Goal: Navigation & Orientation: Find specific page/section

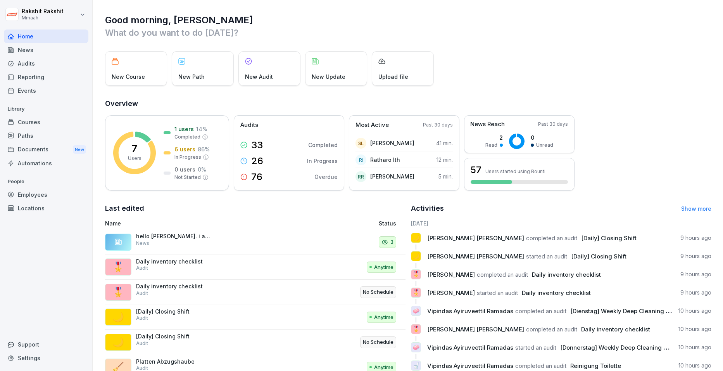
drag, startPoint x: 43, startPoint y: 340, endPoint x: 226, endPoint y: 289, distance: 190.4
click at [41, 348] on div "Support" at bounding box center [46, 344] width 85 height 14
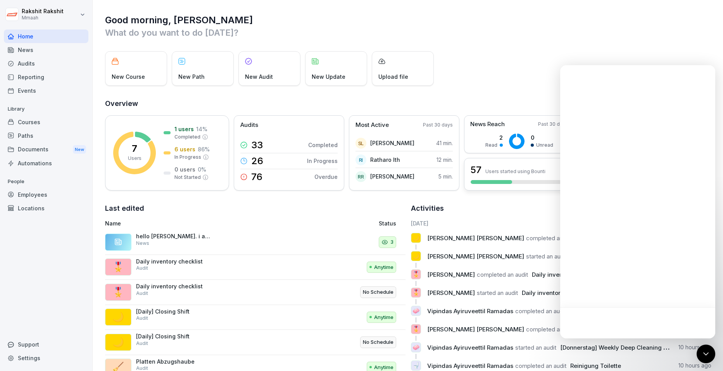
click at [466, 189] on div "57 Users started using Bounti" at bounding box center [519, 174] width 111 height 33
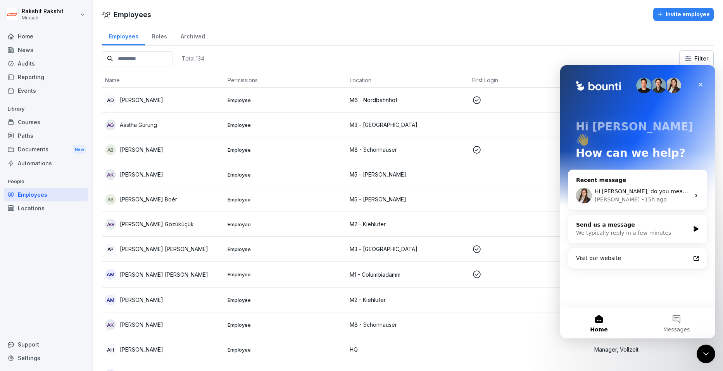
click at [33, 50] on div "News" at bounding box center [46, 50] width 85 height 14
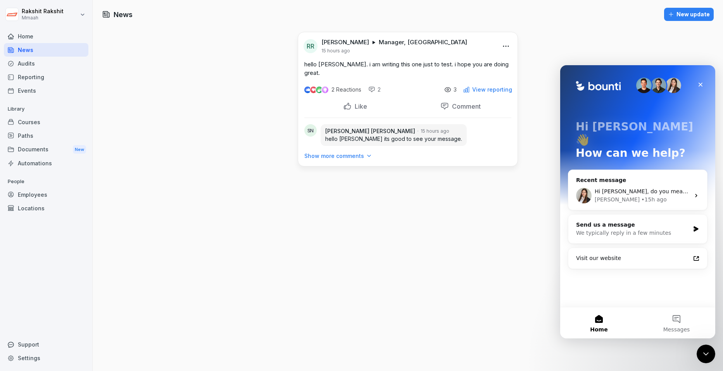
click at [59, 145] on div "Documents New" at bounding box center [46, 149] width 85 height 14
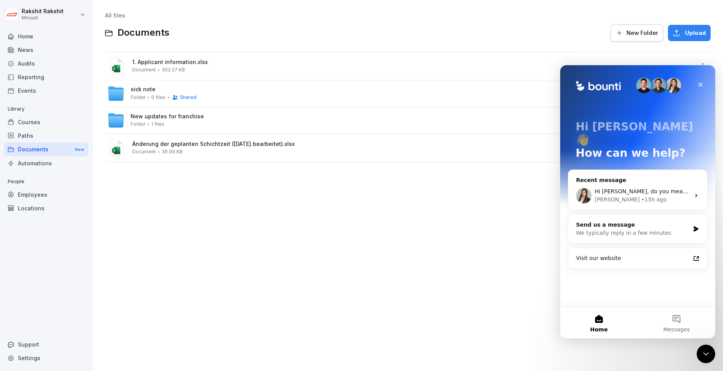
click at [199, 195] on div "All files Documents New Folder Upload 1. Applicant information.xlsx Document 30…" at bounding box center [407, 185] width 619 height 359
click at [705, 88] on div "Close" at bounding box center [701, 85] width 14 height 14
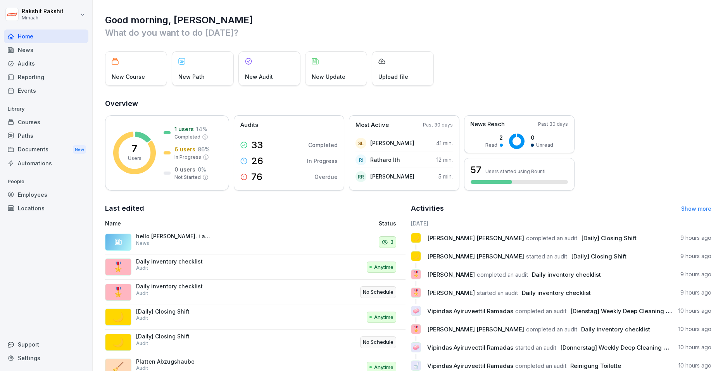
click at [361, 30] on p "What do you want to do [DATE]?" at bounding box center [408, 32] width 606 height 12
click at [43, 61] on div "Audits" at bounding box center [46, 64] width 85 height 14
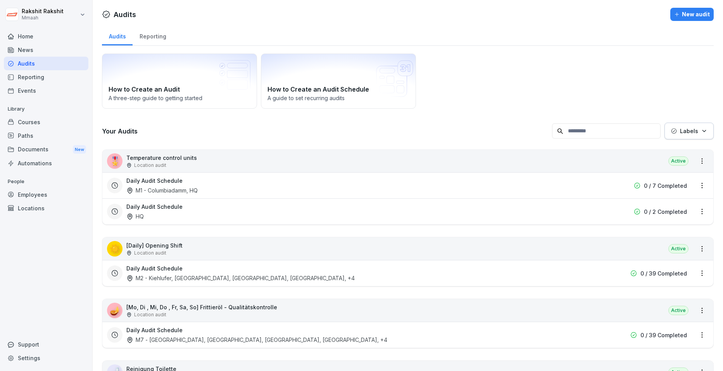
click at [229, 158] on div "🎖️ Temperature control units Location audit Active" at bounding box center [407, 161] width 611 height 22
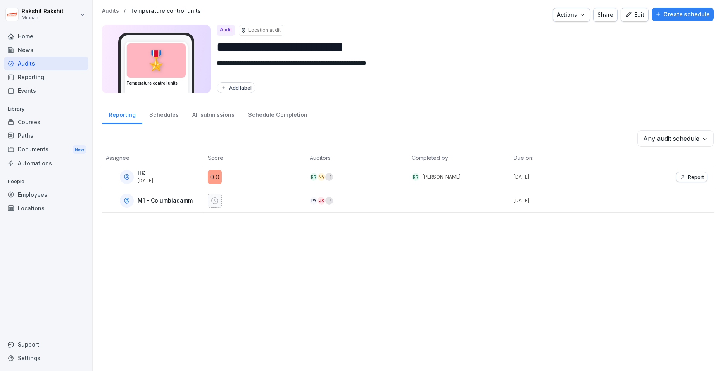
click at [214, 117] on div "All submissions" at bounding box center [213, 114] width 56 height 20
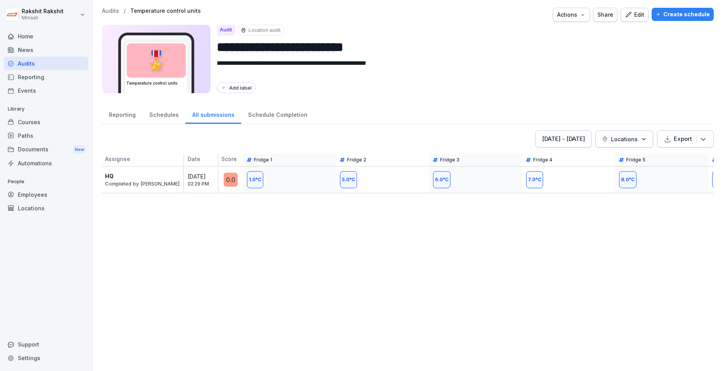
click at [40, 64] on div "Audits" at bounding box center [46, 64] width 85 height 14
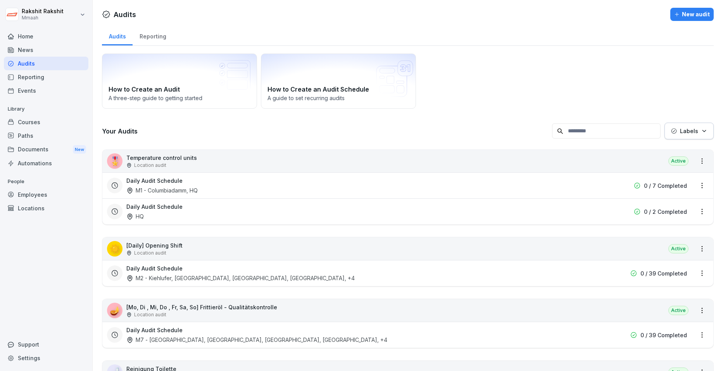
click at [71, 150] on div "Documents New" at bounding box center [46, 149] width 85 height 14
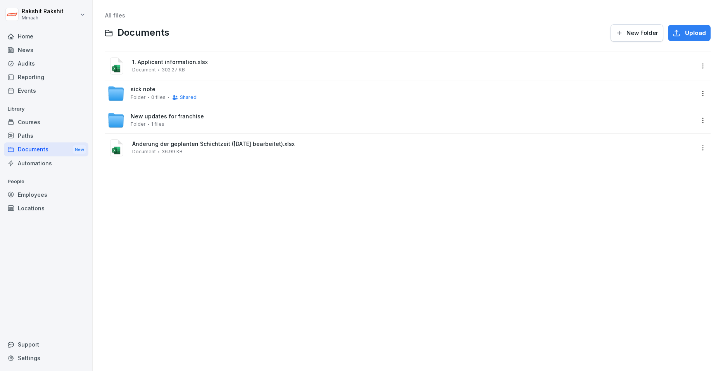
click at [271, 98] on div "sick note Folder 0 files Shared" at bounding box center [400, 93] width 587 height 17
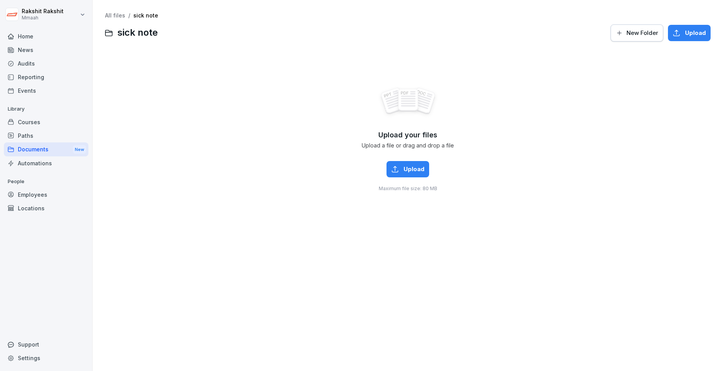
click at [35, 154] on div "Documents New" at bounding box center [46, 149] width 85 height 14
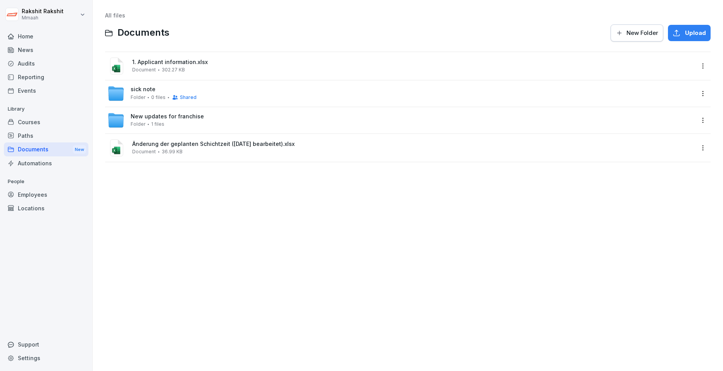
click at [191, 100] on div "Shared" at bounding box center [182, 97] width 29 height 6
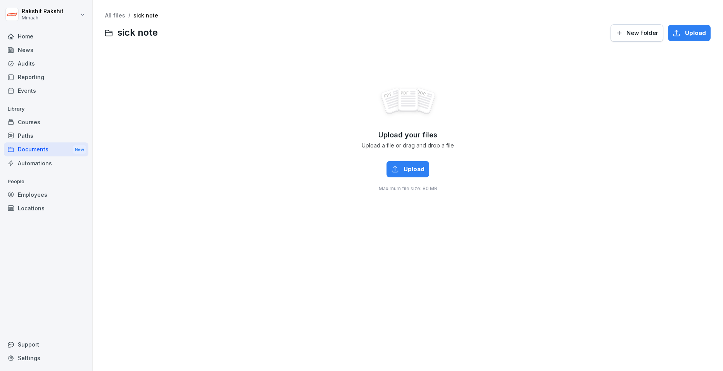
click at [30, 152] on div "Documents New" at bounding box center [46, 149] width 85 height 14
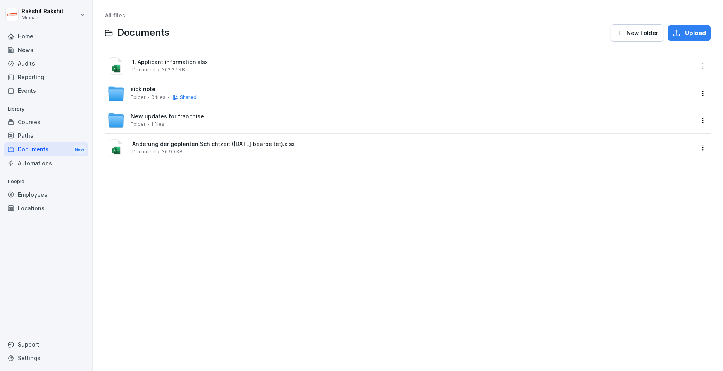
click at [574, 93] on html "Rakshit Rakshit Mmaah Home News Audits Reporting Events Library Courses Paths D…" at bounding box center [361, 185] width 723 height 371
click at [574, 110] on div "Show details" at bounding box center [660, 109] width 37 height 9
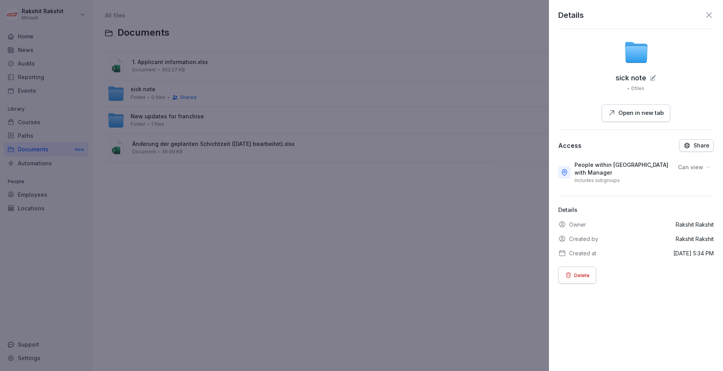
click at [574, 172] on div "Can view" at bounding box center [695, 167] width 38 height 12
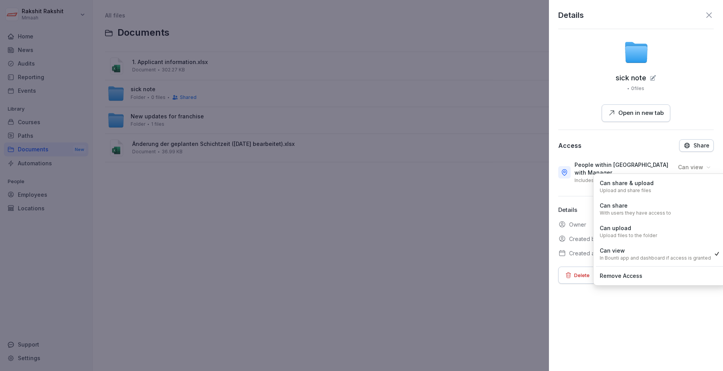
click at [574, 148] on p "Share" at bounding box center [702, 145] width 16 height 6
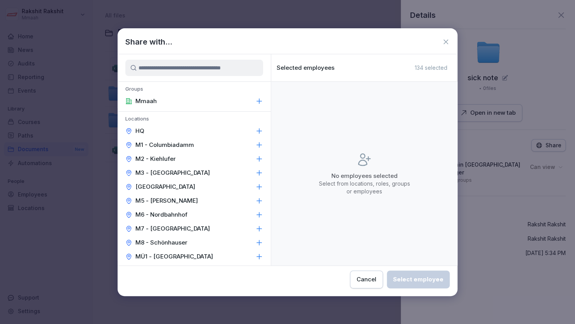
click at [447, 43] on icon at bounding box center [445, 42] width 5 height 5
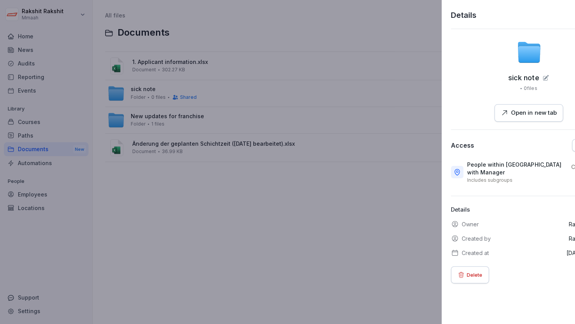
click at [382, 40] on div at bounding box center [287, 162] width 575 height 324
